Goal: Book appointment/travel/reservation

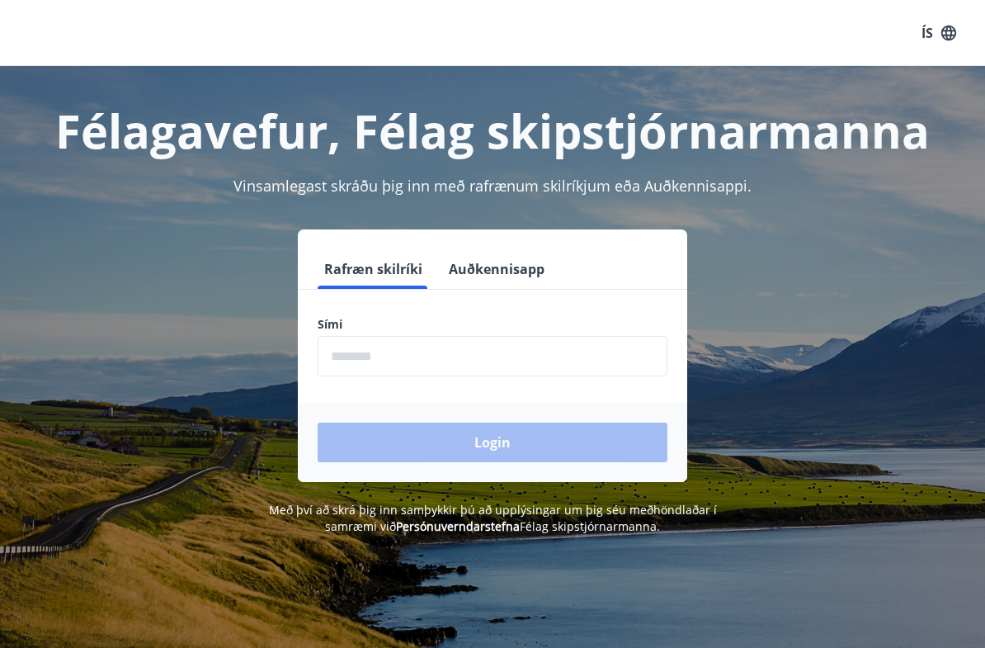
click at [334, 370] on input "phone" at bounding box center [493, 356] width 350 height 40
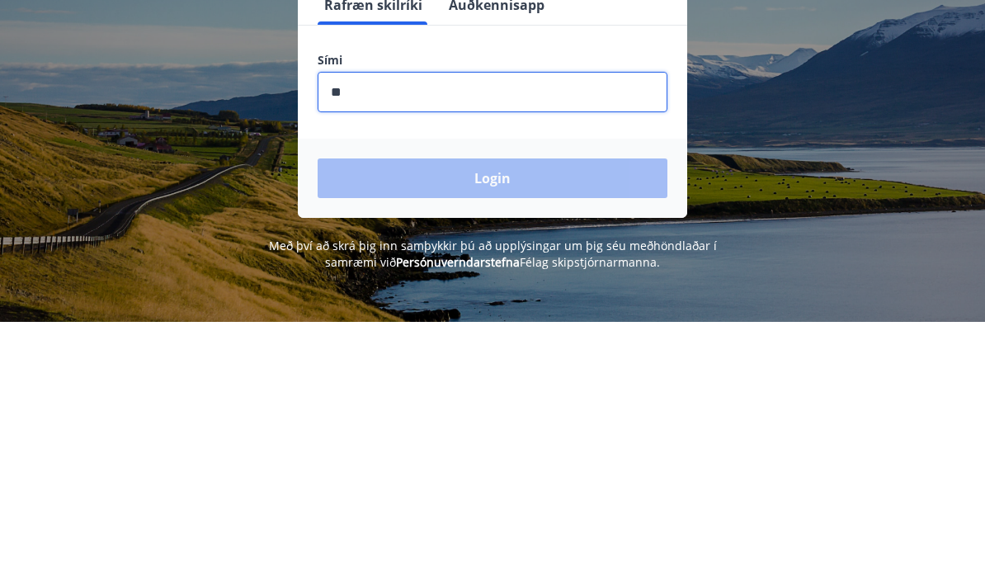
type input "********"
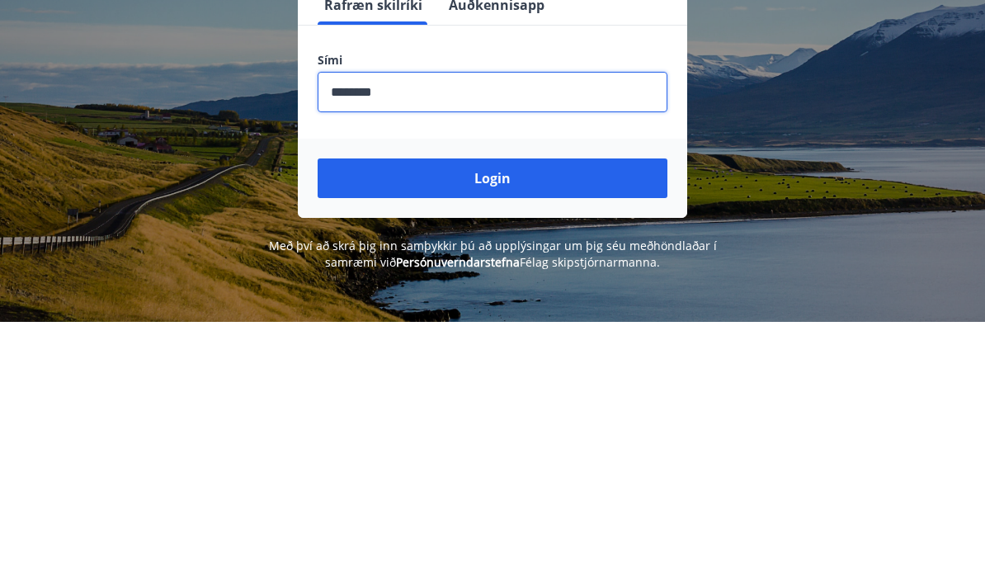
scroll to position [264, 0]
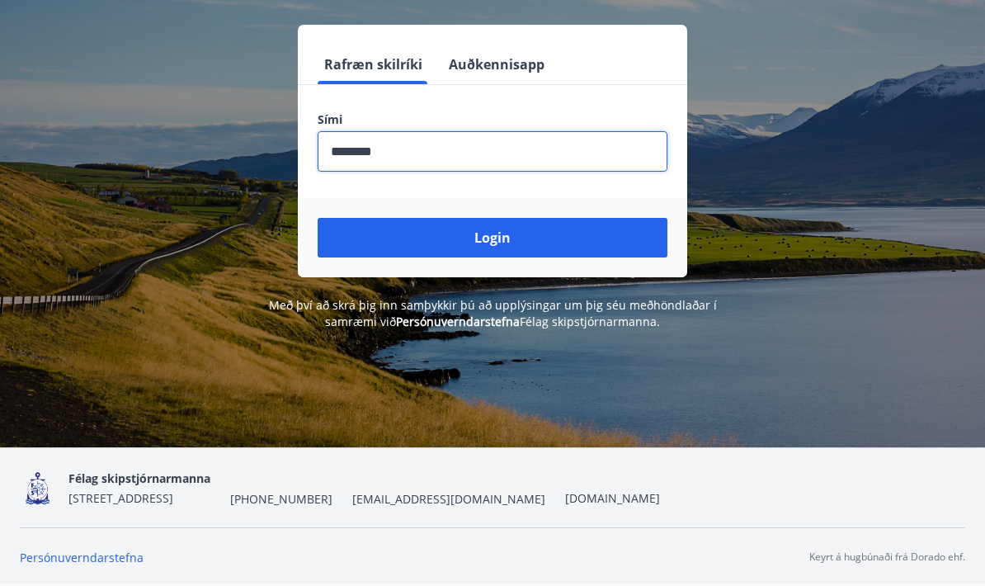
click at [341, 218] on button "Login" at bounding box center [493, 238] width 350 height 40
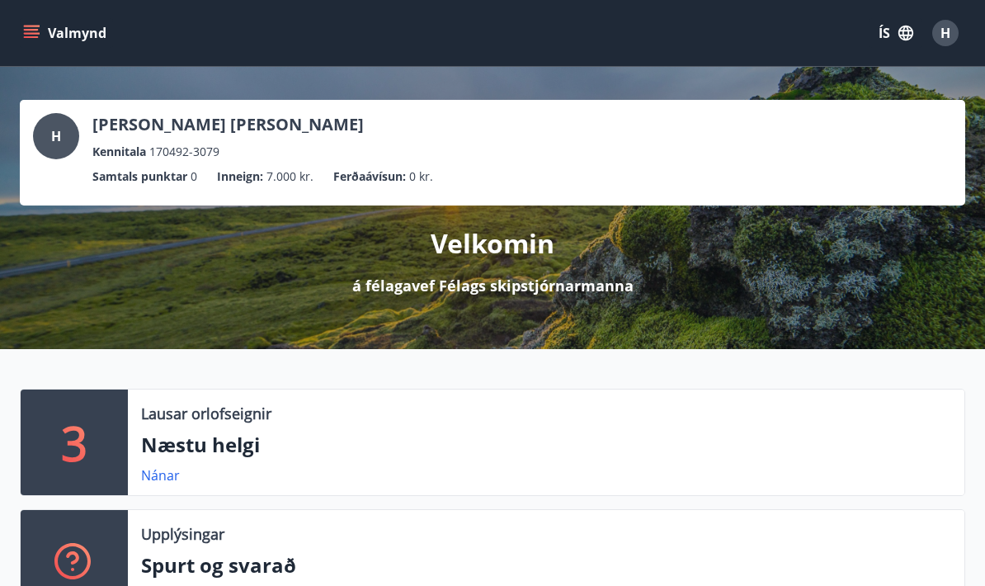
click at [35, 37] on icon "menu" at bounding box center [31, 37] width 15 height 2
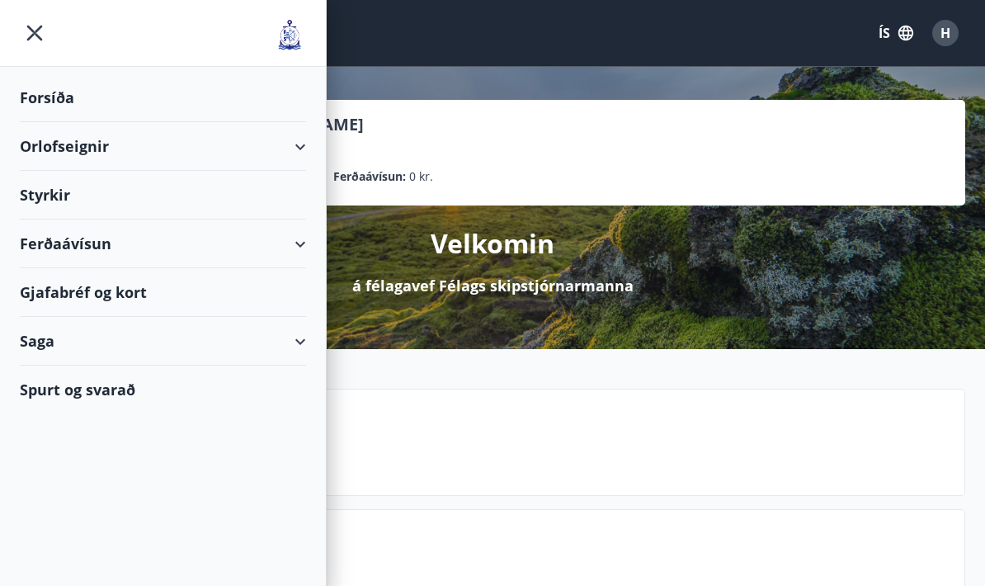
click at [40, 141] on div "Orlofseignir" at bounding box center [163, 146] width 286 height 49
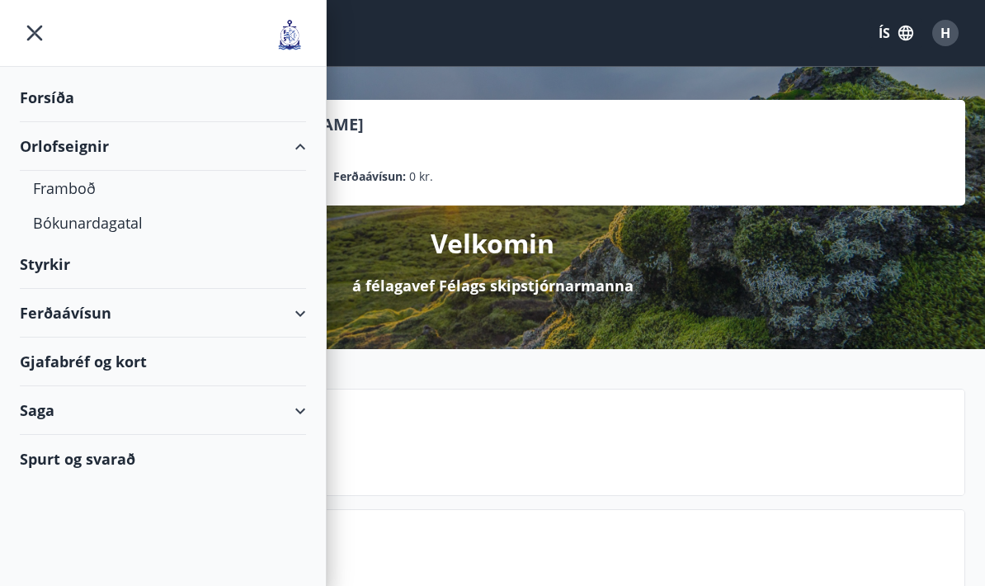
click at [67, 225] on div "Bókunardagatal" at bounding box center [163, 222] width 260 height 35
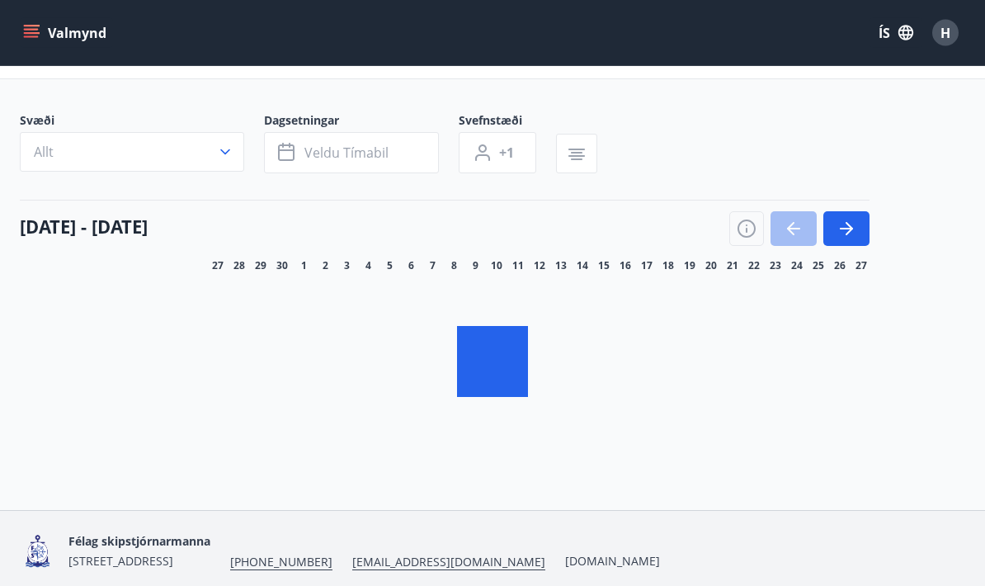
scroll to position [55, 0]
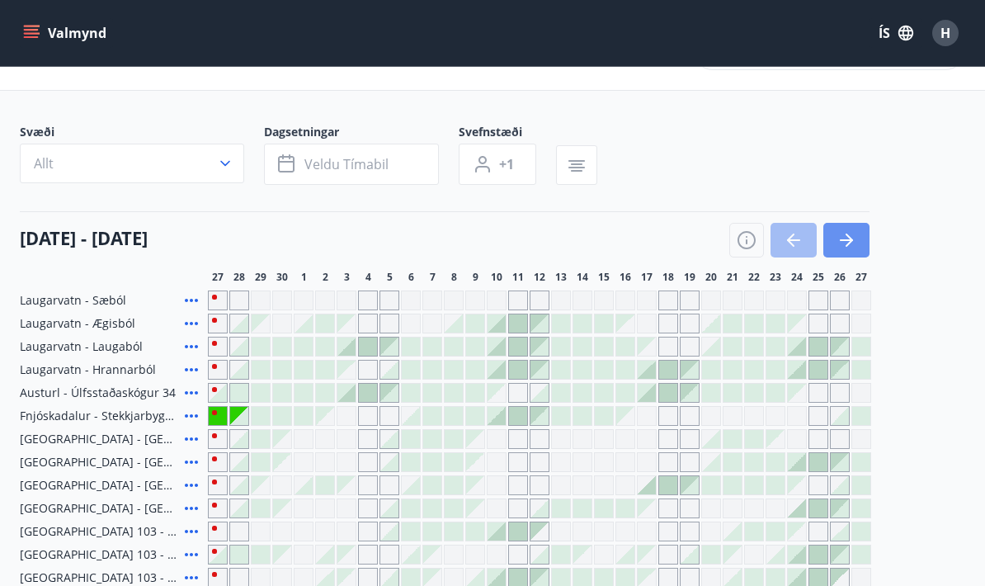
click at [845, 243] on icon "button" at bounding box center [847, 240] width 20 height 20
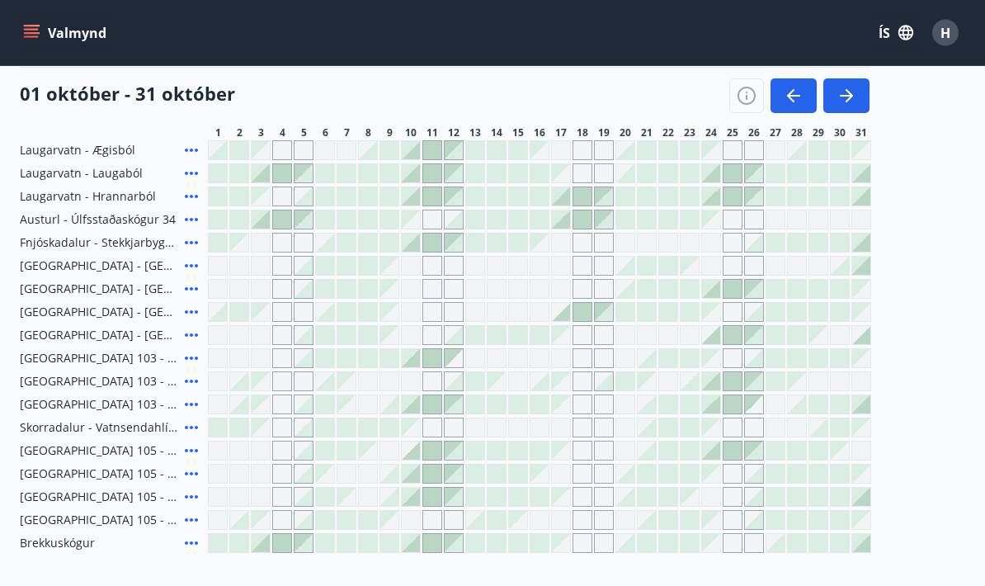
scroll to position [229, 0]
